Goal: Information Seeking & Learning: Learn about a topic

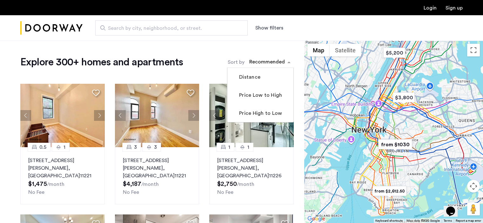
click at [272, 60] on div "sort-apartment" at bounding box center [266, 63] width 37 height 9
click at [275, 27] on button "Show filters" at bounding box center [269, 28] width 28 height 8
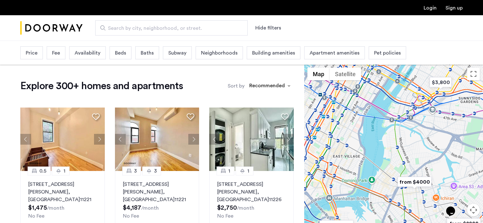
click at [411, 183] on img "from $4000" at bounding box center [414, 182] width 39 height 14
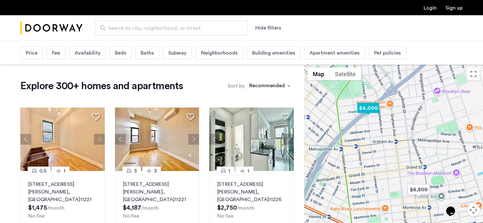
click at [368, 106] on img "$4,000" at bounding box center [368, 108] width 27 height 14
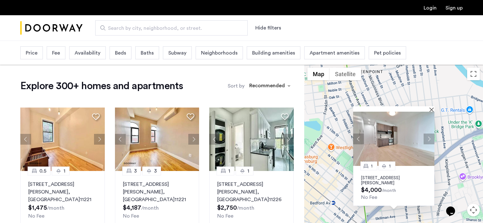
click at [431, 132] on img at bounding box center [393, 139] width 81 height 54
click at [120, 51] on span "Beds" at bounding box center [120, 53] width 11 height 8
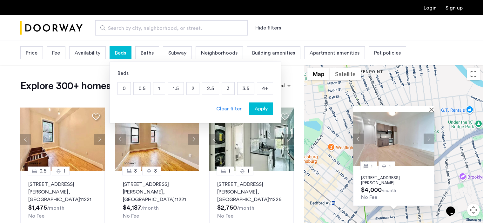
click at [193, 89] on p "2" at bounding box center [193, 89] width 12 height 12
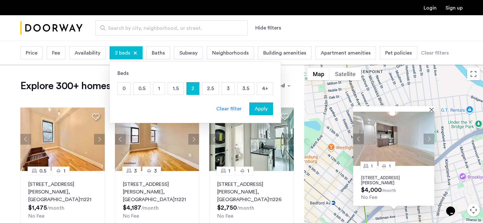
click at [266, 110] on span "Apply" at bounding box center [261, 109] width 13 height 8
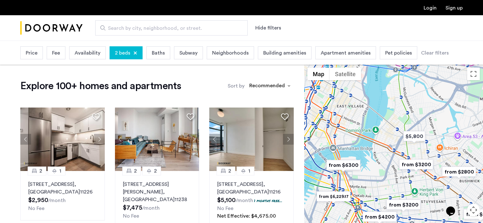
click at [424, 166] on img "from $3200" at bounding box center [416, 165] width 39 height 14
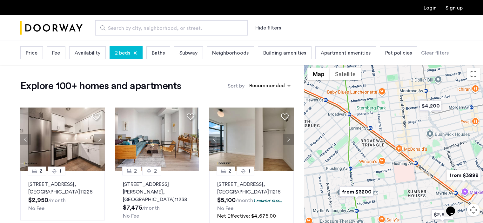
click at [159, 57] on div "Baths" at bounding box center [158, 52] width 24 height 13
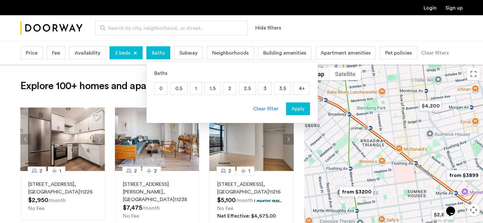
click at [228, 89] on p "2" at bounding box center [230, 89] width 12 height 12
click at [295, 110] on span "Apply" at bounding box center [298, 109] width 13 height 8
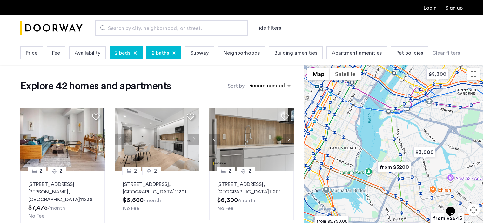
click at [383, 142] on div "To navigate, press the arrow keys." at bounding box center [393, 155] width 179 height 183
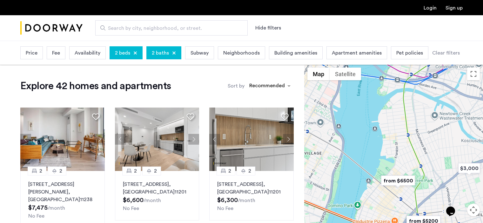
click at [423, 221] on img "from $5200" at bounding box center [423, 221] width 39 height 14
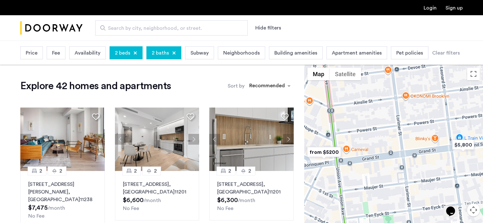
click at [327, 153] on img "from $5200" at bounding box center [324, 152] width 39 height 14
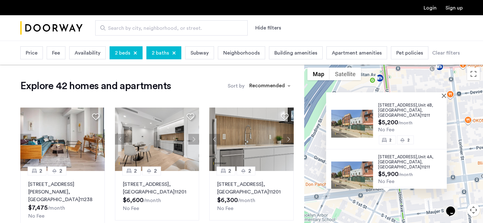
scroll to position [2, 0]
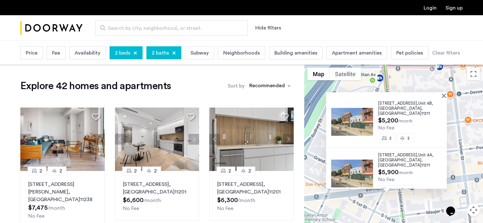
click at [385, 106] on div "489 Grand Street, Unit 4B, Brooklyn , NY 11211" at bounding box center [412, 108] width 69 height 15
click at [447, 97] on button "Close" at bounding box center [445, 95] width 4 height 4
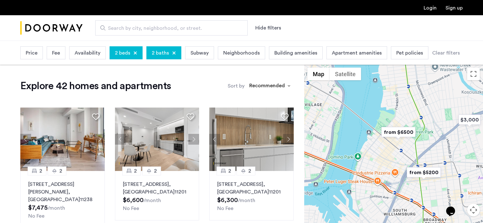
drag, startPoint x: 386, startPoint y: 95, endPoint x: 394, endPoint y: 158, distance: 63.3
click at [394, 158] on div at bounding box center [393, 155] width 179 height 183
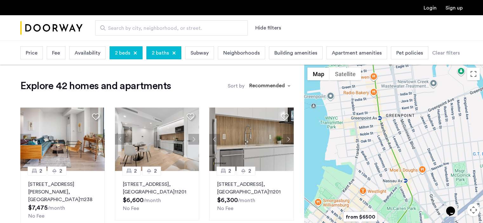
drag, startPoint x: 448, startPoint y: 125, endPoint x: 402, endPoint y: 232, distance: 116.1
click at [402, 223] on html "Login Sign up Search by city, neighborhood, or street. Hide filters Price Fee A…" at bounding box center [241, 111] width 483 height 223
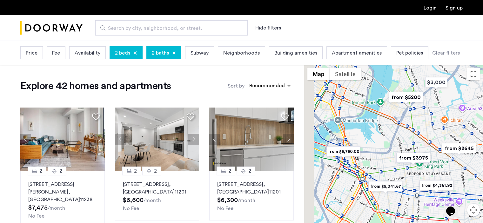
drag, startPoint x: 364, startPoint y: 177, endPoint x: 398, endPoint y: 105, distance: 79.3
click at [398, 105] on div at bounding box center [393, 155] width 179 height 183
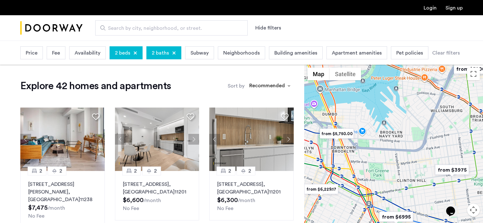
click at [453, 167] on img "from $3975" at bounding box center [452, 170] width 39 height 14
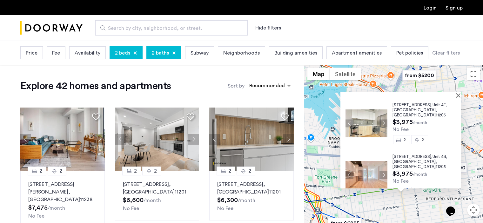
click at [414, 104] on span "987 Bedford Avenue," at bounding box center [413, 105] width 40 height 4
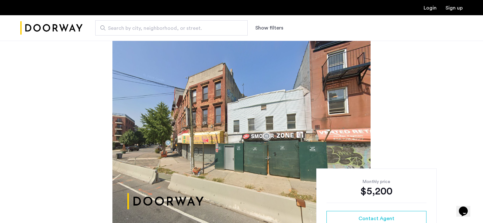
scroll to position [3, 0]
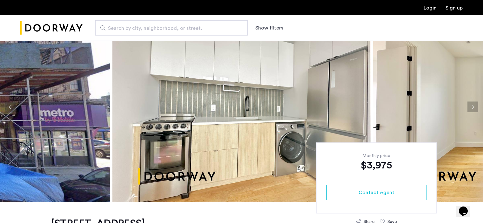
scroll to position [29, 0]
click at [476, 105] on button "Next apartment" at bounding box center [473, 106] width 11 height 11
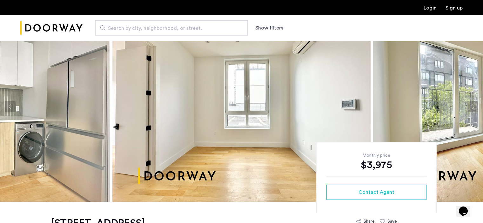
click at [476, 105] on button "Next apartment" at bounding box center [473, 106] width 11 height 11
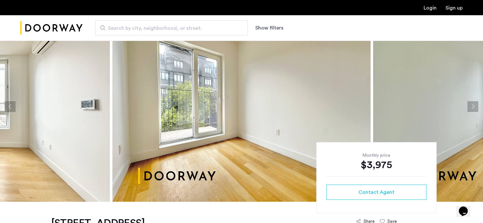
click at [476, 105] on button "Next apartment" at bounding box center [473, 106] width 11 height 11
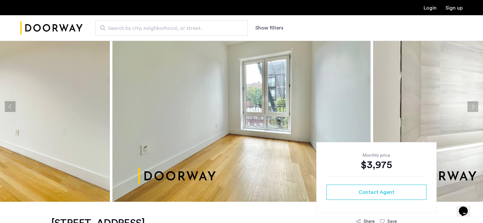
click at [476, 105] on button "Next apartment" at bounding box center [473, 106] width 11 height 11
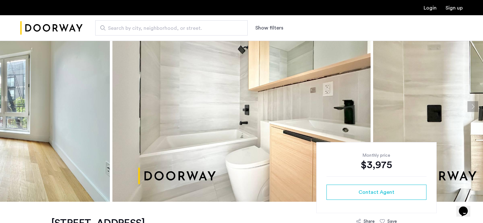
click at [476, 105] on button "Next apartment" at bounding box center [473, 106] width 11 height 11
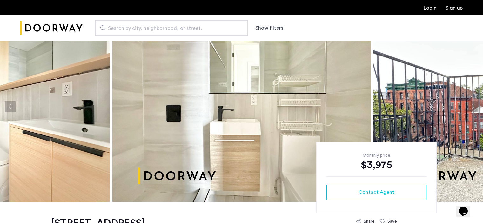
click at [476, 105] on button "Next apartment" at bounding box center [473, 106] width 11 height 11
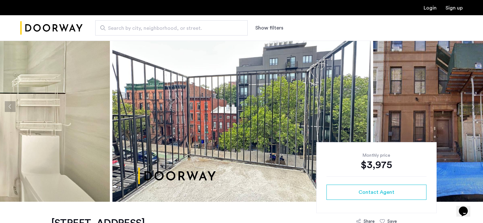
click at [476, 105] on button "Next apartment" at bounding box center [473, 106] width 11 height 11
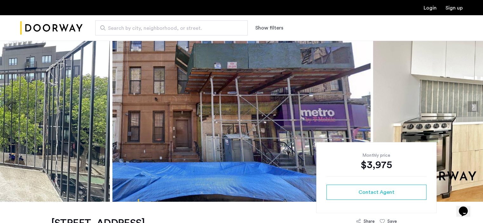
click at [476, 105] on button "Next apartment" at bounding box center [473, 106] width 11 height 11
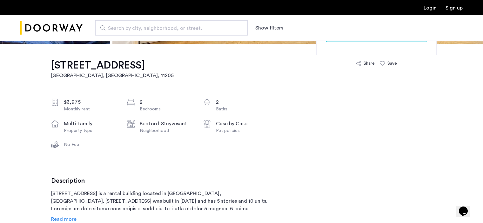
scroll to position [190, 0]
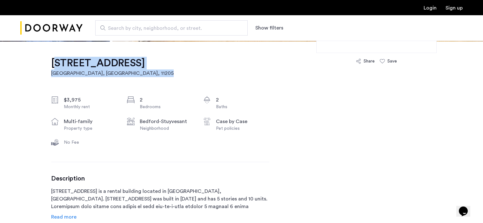
drag, startPoint x: 49, startPoint y: 61, endPoint x: 136, endPoint y: 73, distance: 87.6
